Goal: Task Accomplishment & Management: Complete application form

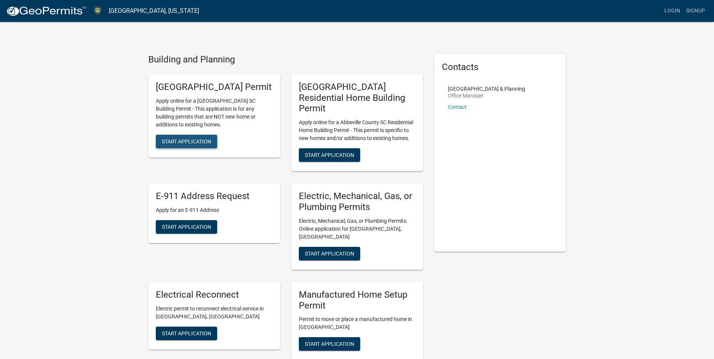
click at [190, 144] on span "Start Application" at bounding box center [186, 141] width 49 height 6
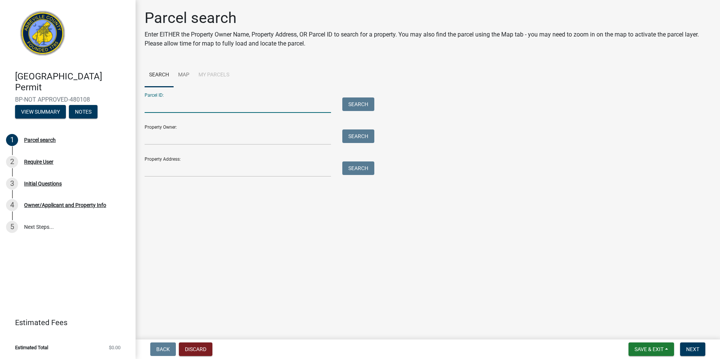
click at [159, 104] on input "Parcel ID:" at bounding box center [238, 105] width 186 height 15
type input "[STREET_ADDRESS]"
click at [355, 102] on button "Search" at bounding box center [358, 105] width 32 height 14
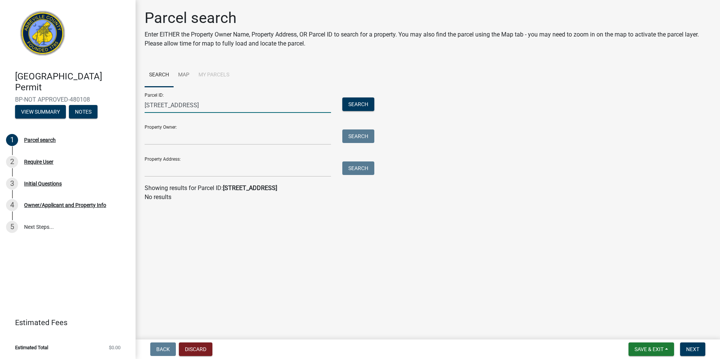
click at [201, 104] on input "[STREET_ADDRESS]" at bounding box center [238, 105] width 186 height 15
type input "2"
type input "P"
click at [191, 106] on input "Parcel ID:" at bounding box center [238, 105] width 186 height 15
click at [163, 170] on input "Property Address:" at bounding box center [238, 169] width 186 height 15
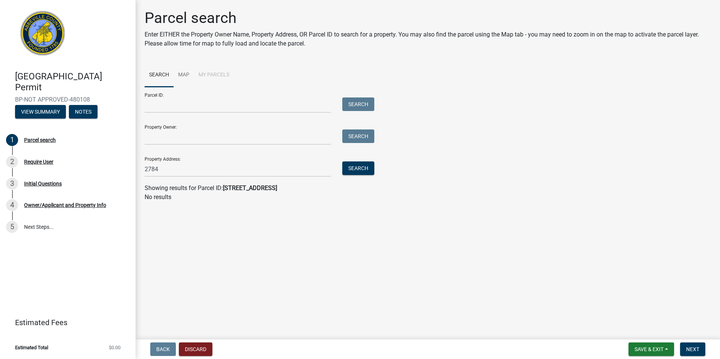
click at [351, 242] on main "Parcel search Enter EITHER the Property Owner Name, Property Address, OR Parcel…" at bounding box center [428, 168] width 584 height 337
click at [194, 171] on input "2784" at bounding box center [238, 169] width 186 height 15
type input "[STREET_ADDRESS]"
click at [367, 170] on button "Search" at bounding box center [358, 169] width 32 height 14
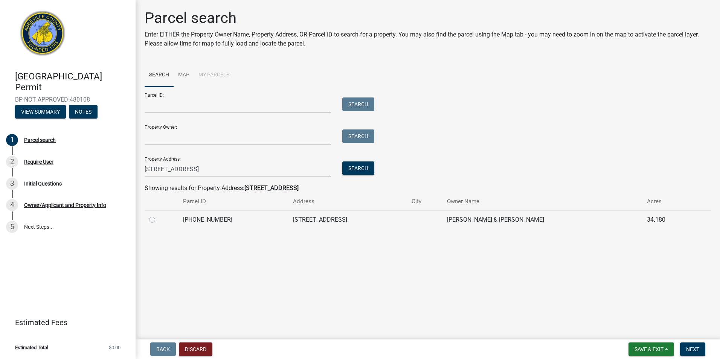
click at [155, 221] on div at bounding box center [161, 219] width 25 height 9
click at [158, 215] on label at bounding box center [158, 215] width 0 height 0
click at [158, 220] on input "radio" at bounding box center [160, 217] width 5 height 5
radio input "true"
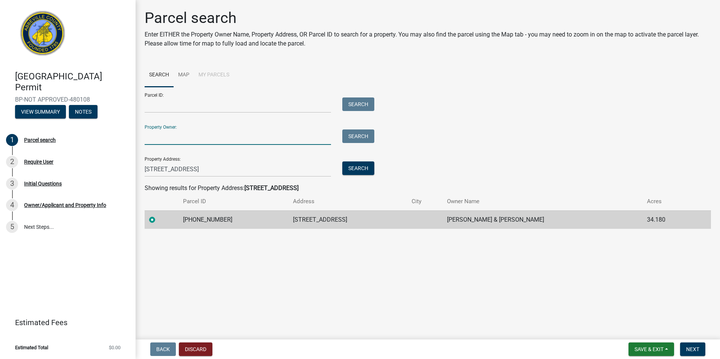
click at [192, 139] on input "Property Owner:" at bounding box center [238, 137] width 186 height 15
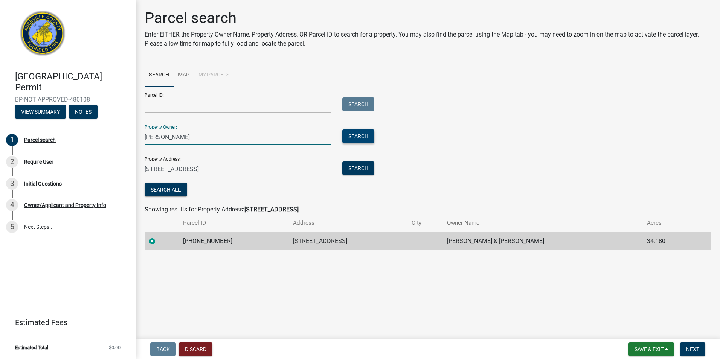
type input "[PERSON_NAME]"
click at [367, 132] on button "Search" at bounding box center [358, 137] width 32 height 14
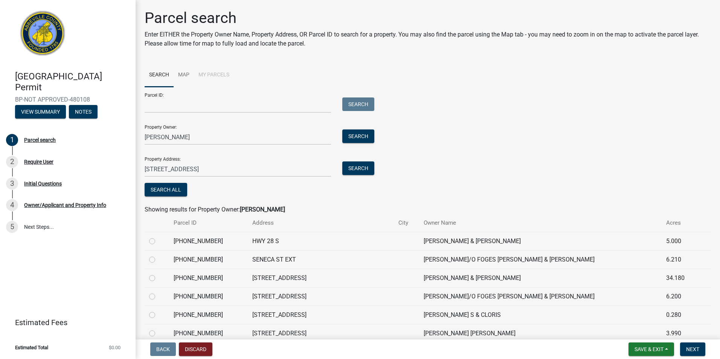
click at [497, 105] on div "Parcel ID: Search Property Owner: [PERSON_NAME] Search Property Address: [STREE…" at bounding box center [428, 142] width 566 height 111
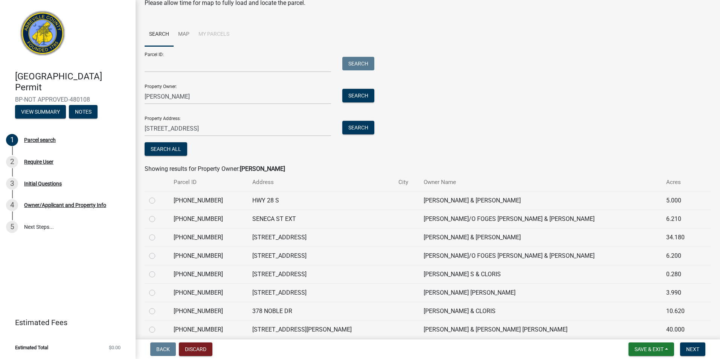
scroll to position [72, 0]
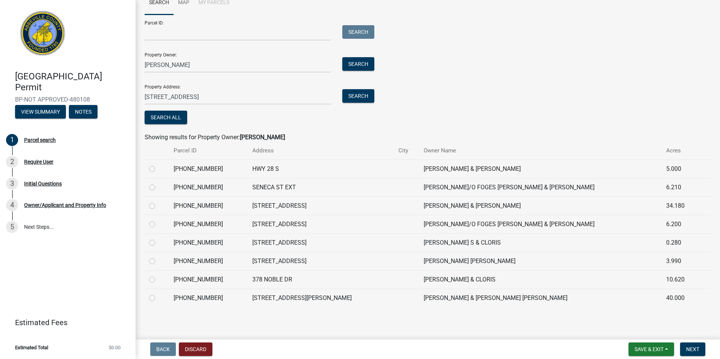
click at [158, 165] on label at bounding box center [158, 165] width 0 height 0
click at [158, 168] on input "radio" at bounding box center [160, 167] width 5 height 5
radio input "true"
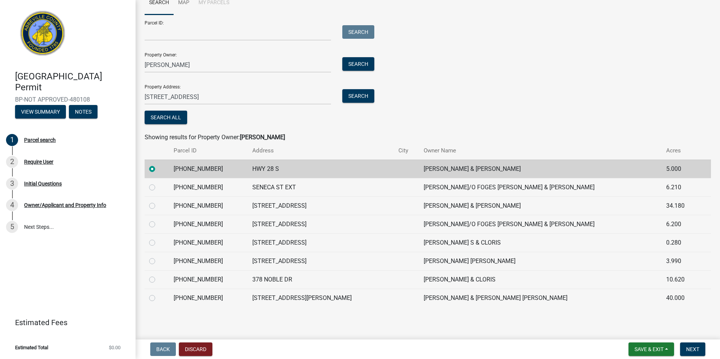
click at [158, 201] on label at bounding box center [158, 201] width 0 height 0
click at [158, 206] on input "radio" at bounding box center [160, 203] width 5 height 5
radio input "true"
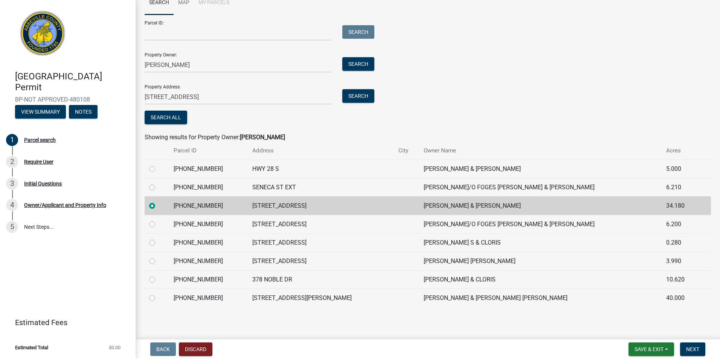
click at [158, 165] on label at bounding box center [158, 165] width 0 height 0
click at [158, 169] on input "radio" at bounding box center [160, 167] width 5 height 5
radio input "true"
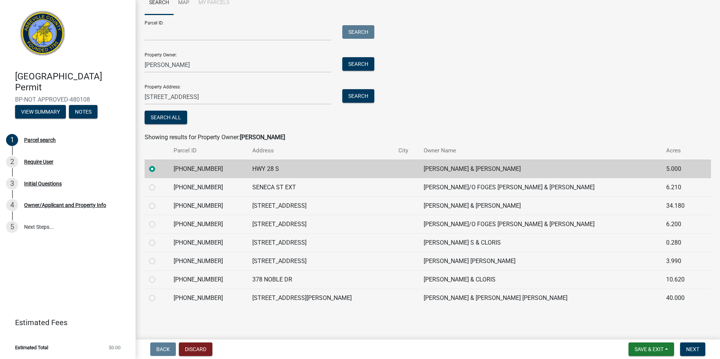
click at [158, 201] on label at bounding box center [158, 201] width 0 height 0
click at [158, 206] on input "radio" at bounding box center [160, 203] width 5 height 5
radio input "true"
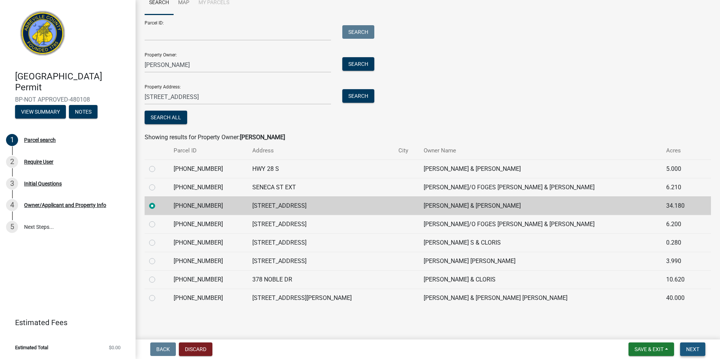
click at [693, 347] on span "Next" at bounding box center [692, 349] width 13 height 6
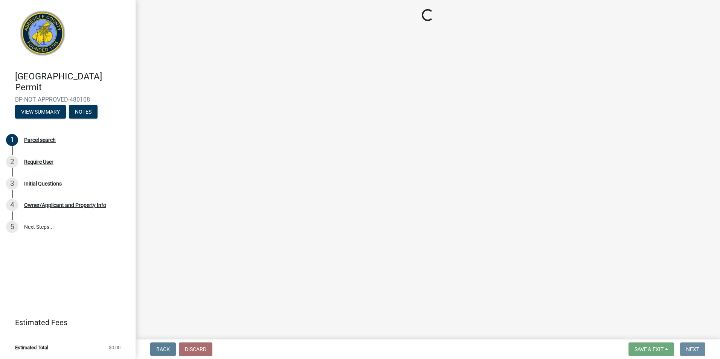
scroll to position [0, 0]
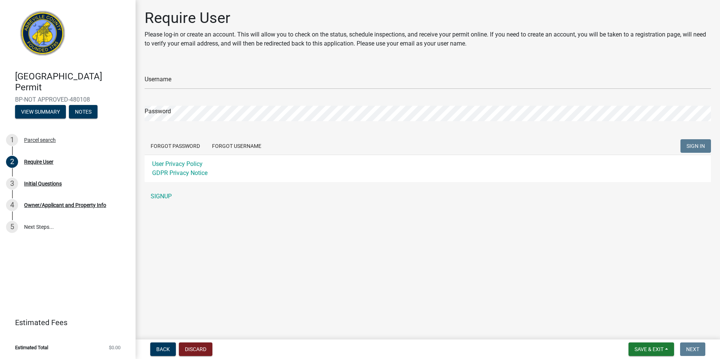
click at [529, 328] on main "Require User Please log-in or create an account. This will allow you to check o…" at bounding box center [428, 168] width 584 height 337
